Goal: Task Accomplishment & Management: Manage account settings

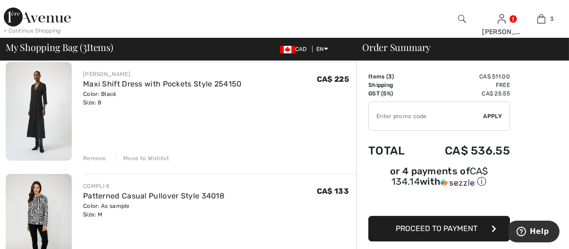
click at [149, 157] on div "Move to Wishlist" at bounding box center [142, 158] width 54 height 9
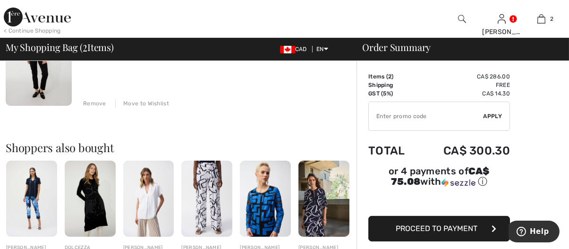
scroll to position [224, 0]
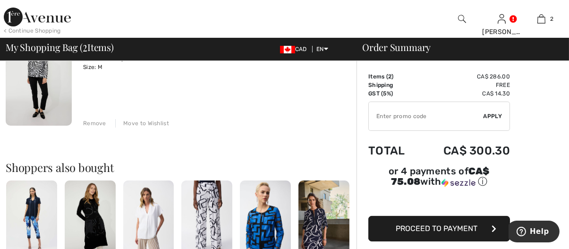
click at [146, 124] on div "Move to Wishlist" at bounding box center [142, 123] width 54 height 9
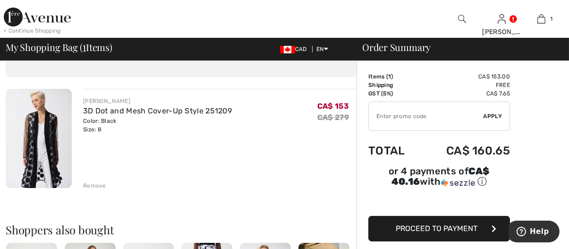
scroll to position [0, 0]
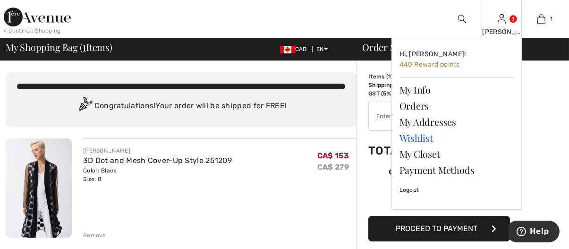
click at [423, 137] on link "Wishlist" at bounding box center [457, 138] width 114 height 16
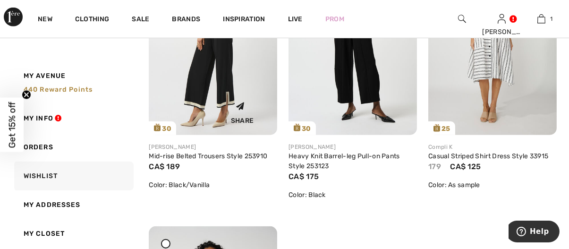
scroll to position [1536, 0]
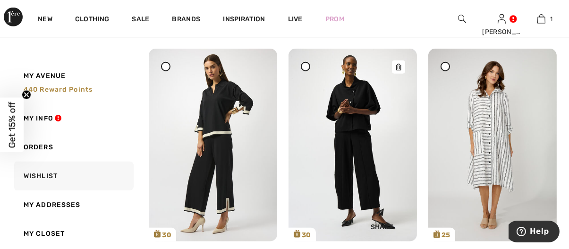
click at [346, 138] on img at bounding box center [353, 145] width 129 height 192
